Goal: Task Accomplishment & Management: Manage account settings

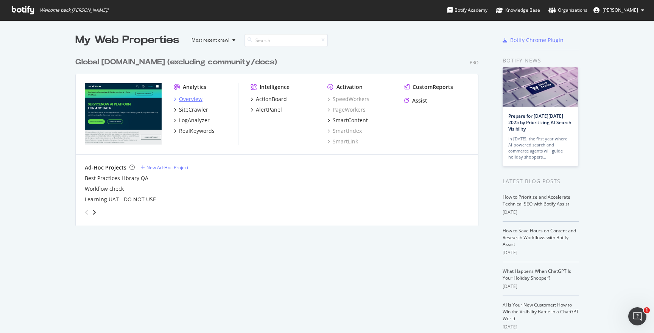
click at [192, 99] on div "Overview" at bounding box center [190, 99] width 23 height 8
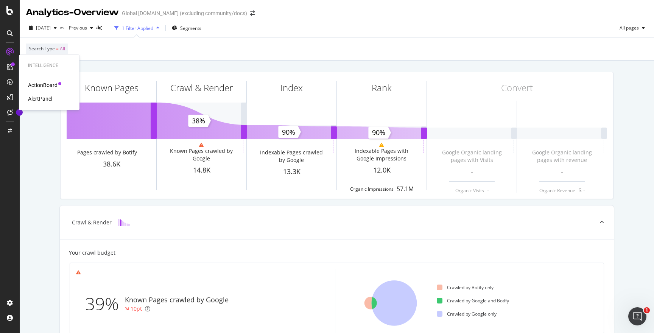
click at [39, 99] on div "AlertPanel" at bounding box center [40, 99] width 24 height 8
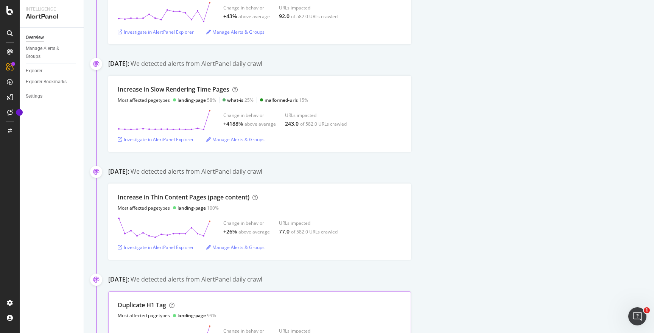
scroll to position [249, 0]
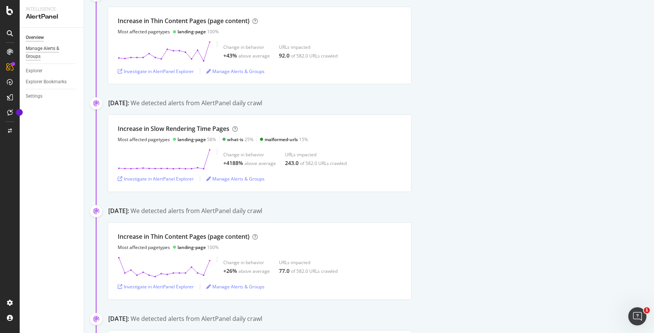
click at [42, 51] on div "Manage Alerts & Groups" at bounding box center [48, 53] width 45 height 16
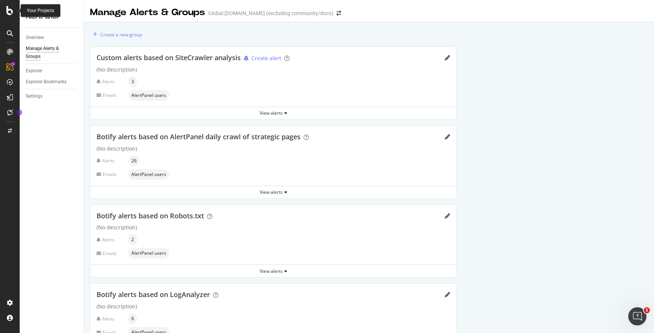
click at [5, 9] on div at bounding box center [10, 10] width 18 height 9
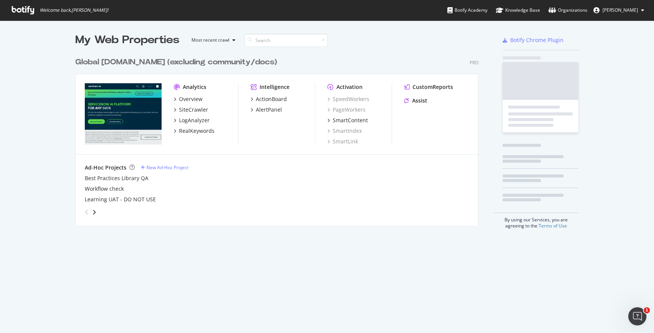
scroll to position [333, 654]
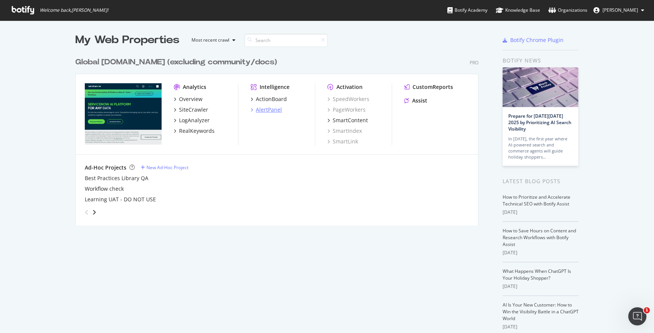
click at [272, 111] on div "AlertPanel" at bounding box center [269, 110] width 26 height 8
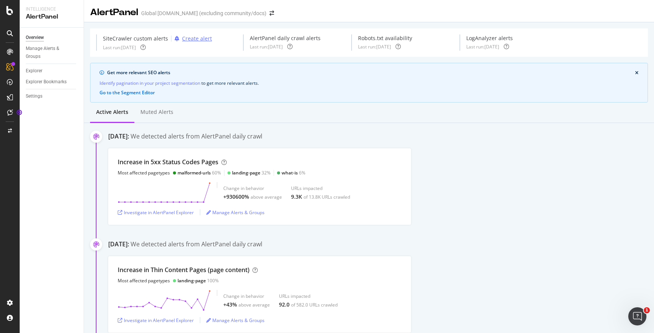
click at [193, 39] on div "Create alert" at bounding box center [197, 39] width 30 height 8
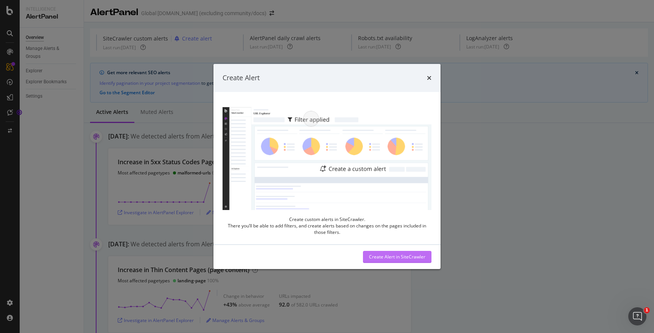
click at [382, 257] on div "Create Alert in SiteCrawler" at bounding box center [397, 257] width 56 height 6
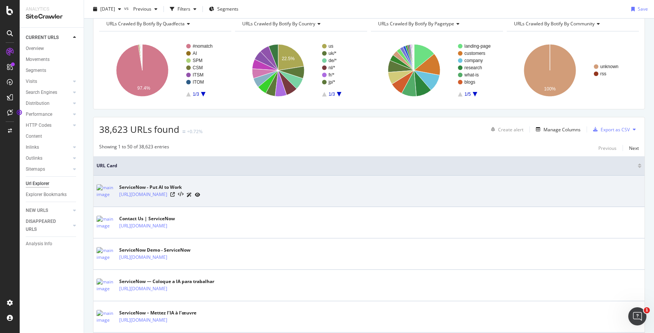
scroll to position [44, 0]
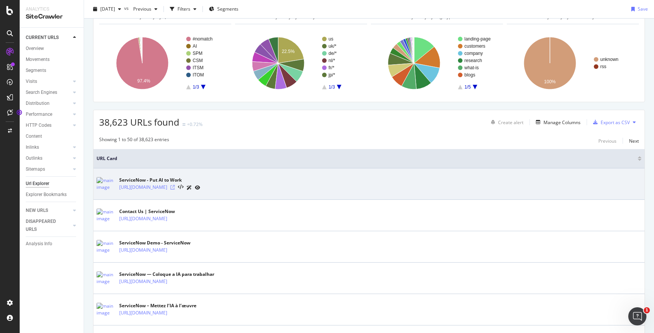
click at [175, 187] on icon at bounding box center [172, 187] width 5 height 5
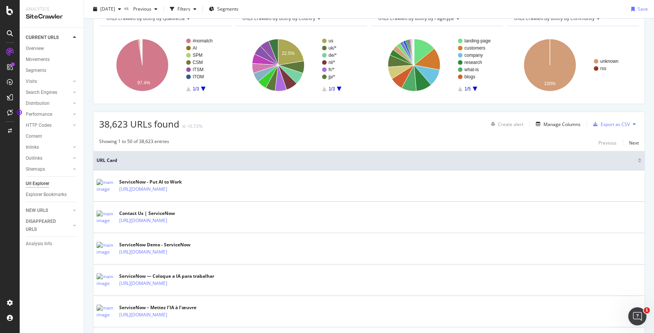
scroll to position [44, 0]
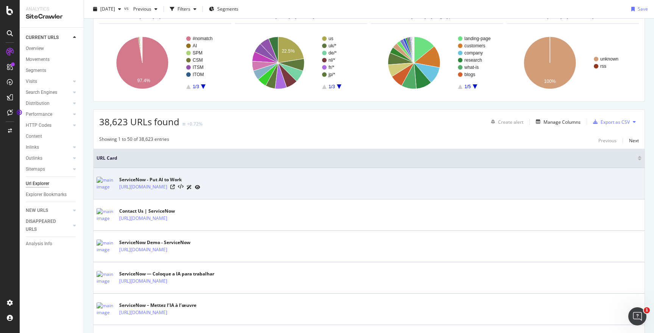
click at [192, 187] on icon at bounding box center [189, 187] width 5 height 5
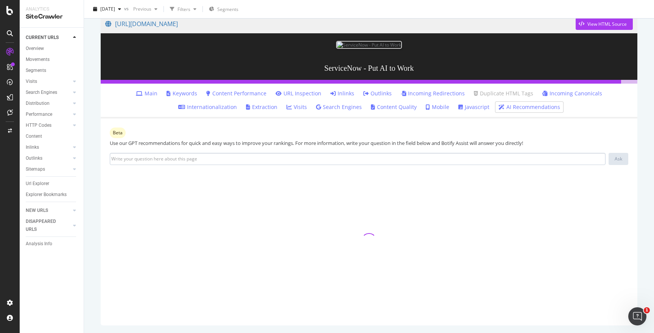
scroll to position [119, 0]
